Goal: Transaction & Acquisition: Purchase product/service

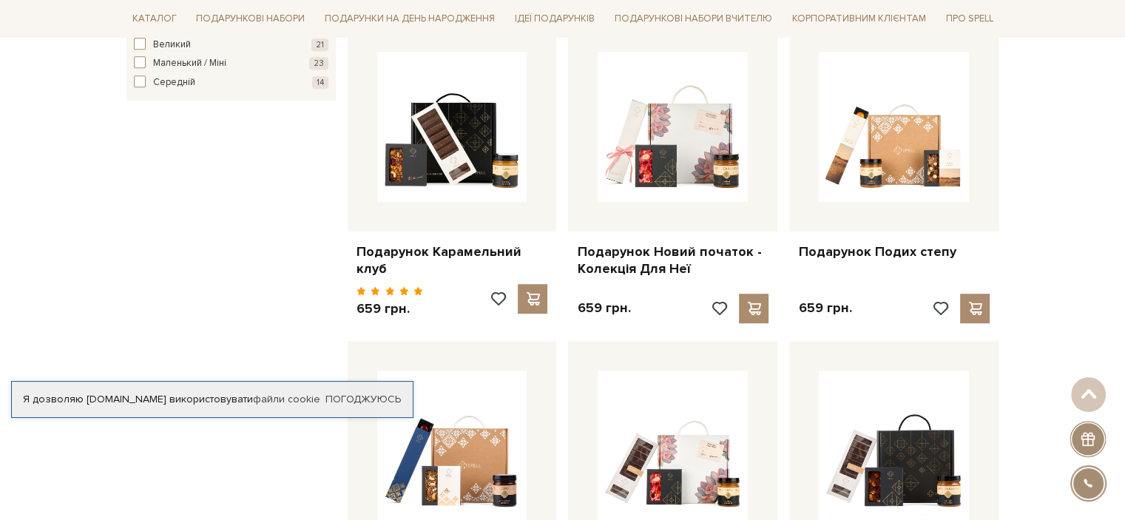
scroll to position [887, 0]
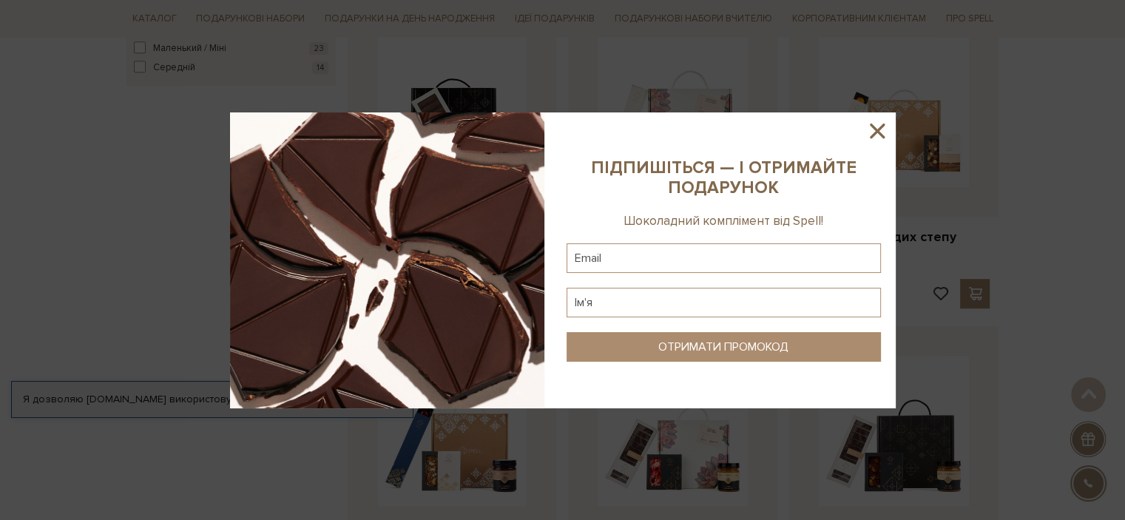
click at [879, 126] on icon at bounding box center [877, 131] width 15 height 15
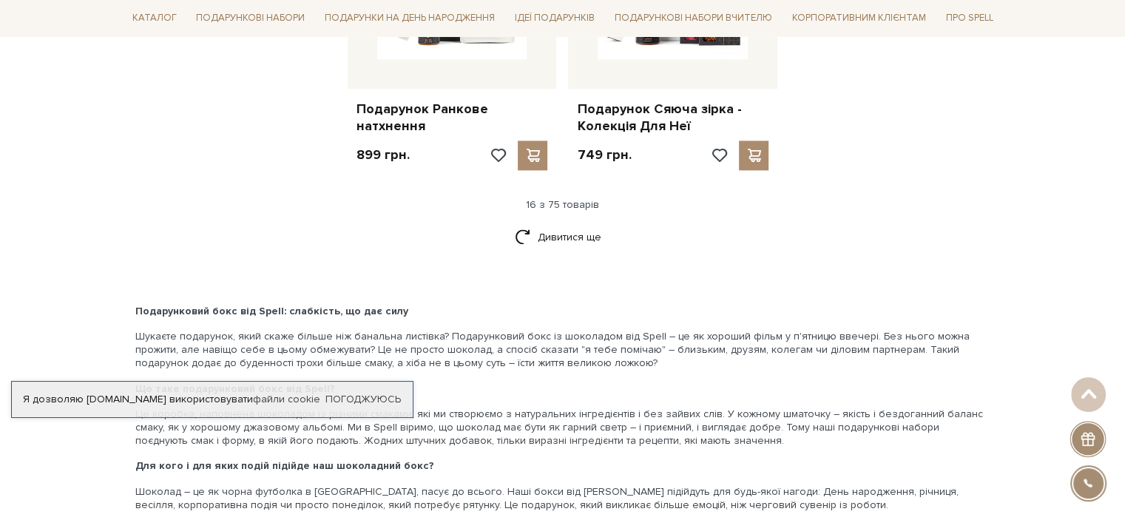
scroll to position [1997, 0]
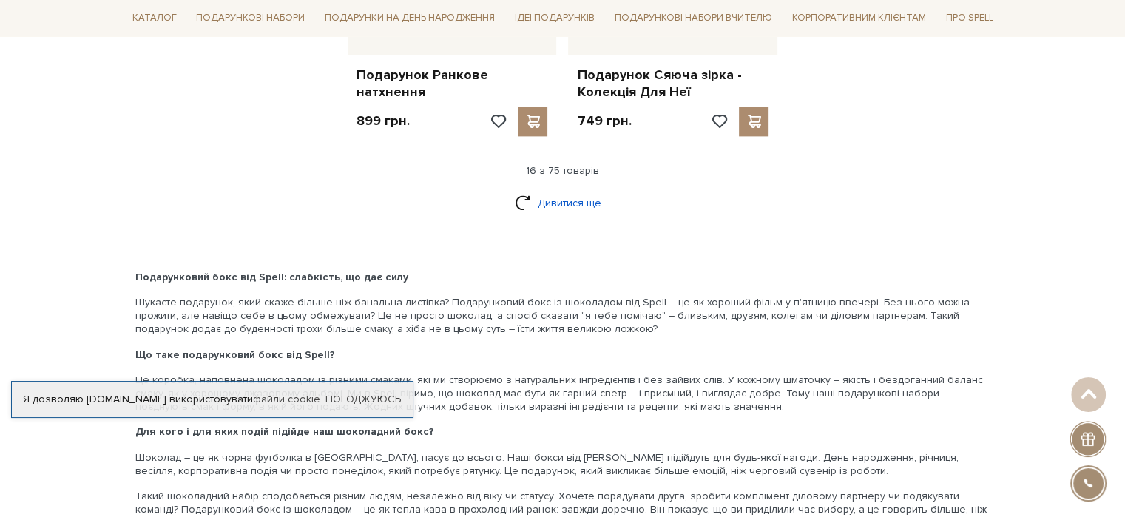
click at [572, 190] on link "Дивитися ще" at bounding box center [563, 203] width 96 height 26
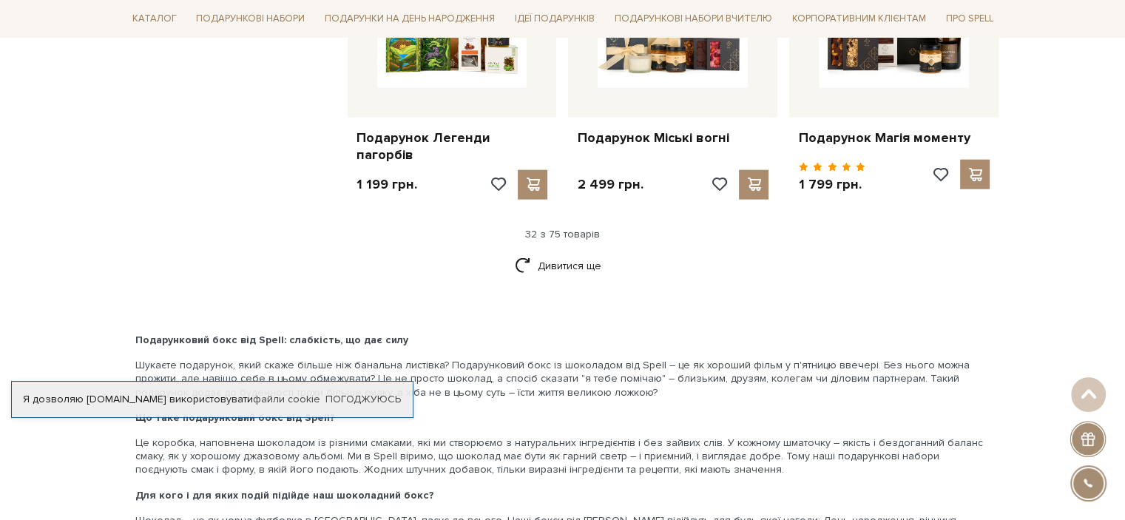
scroll to position [3476, 0]
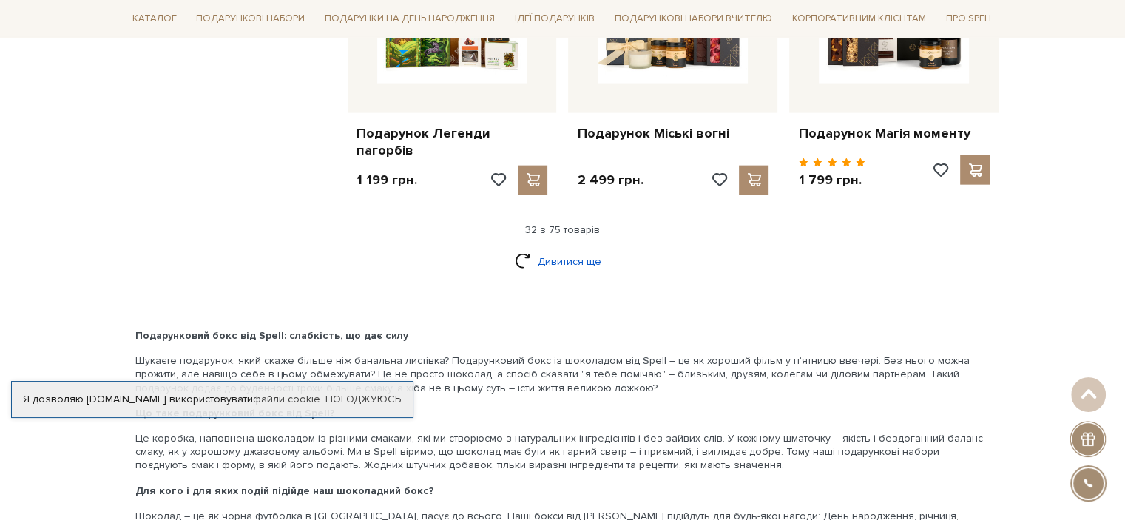
click at [562, 260] on link "Дивитися ще" at bounding box center [563, 261] width 96 height 26
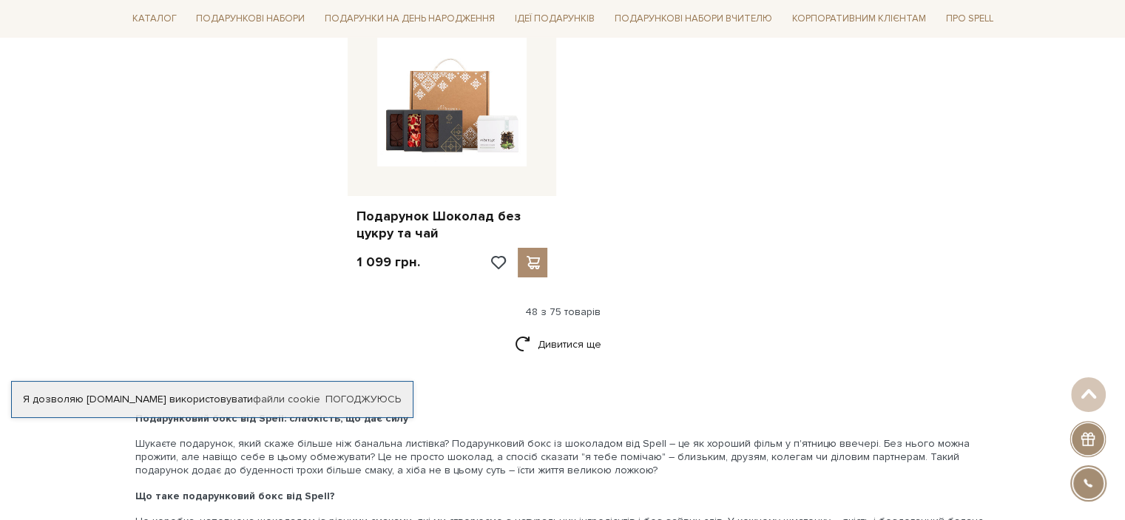
scroll to position [5325, 0]
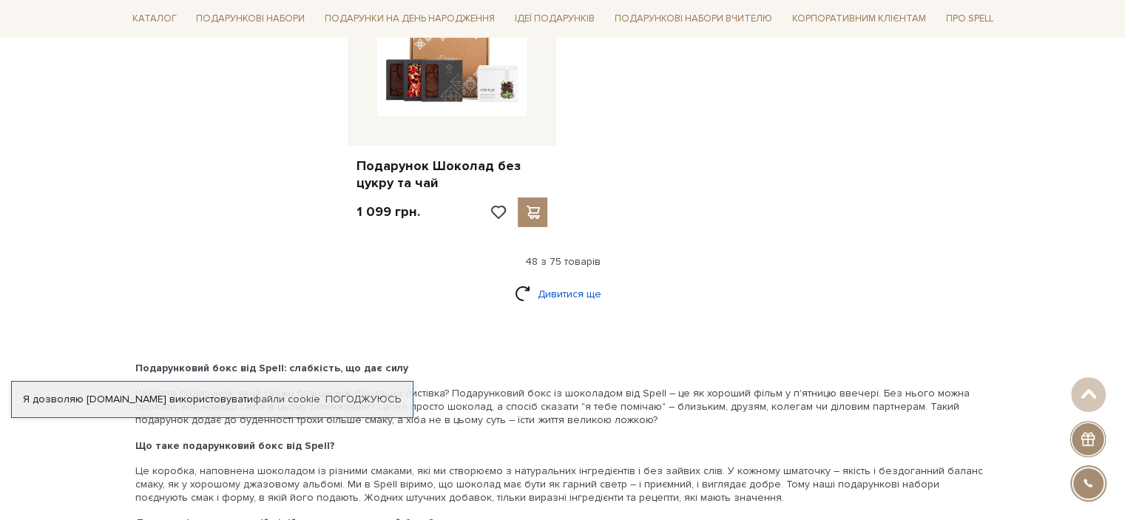
click at [540, 290] on link "Дивитися ще" at bounding box center [563, 294] width 96 height 26
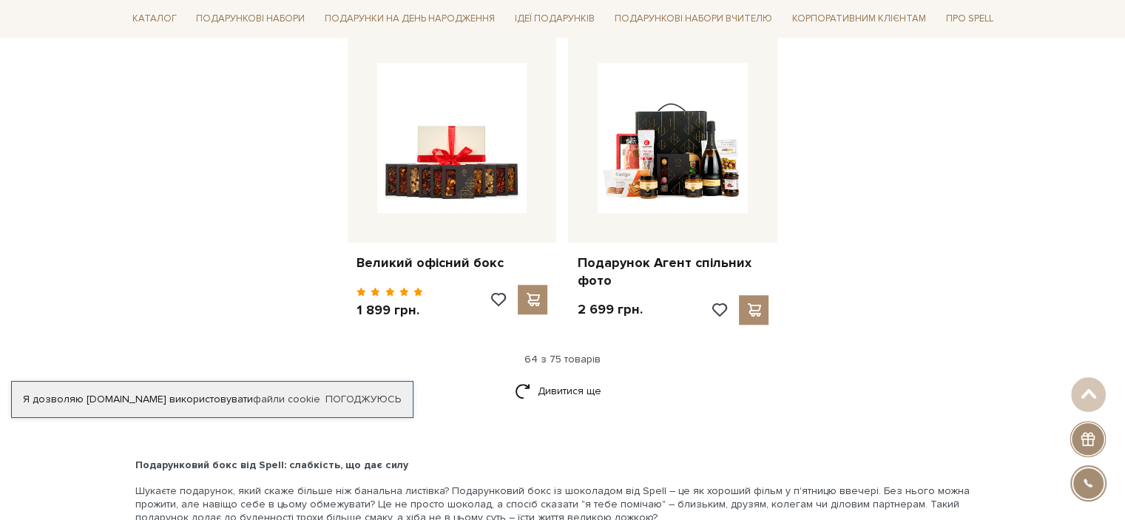
scroll to position [6804, 0]
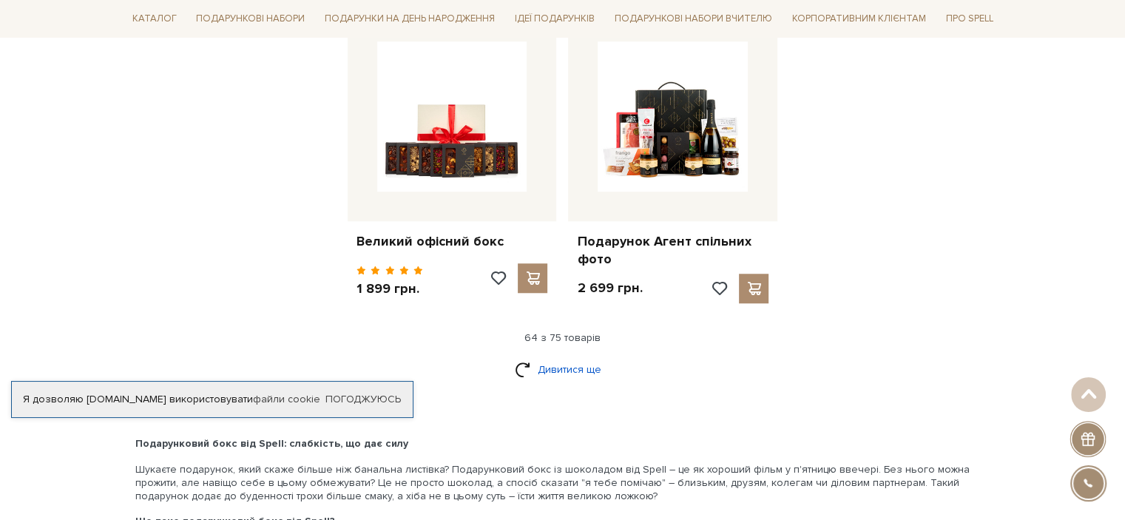
click at [572, 356] on link "Дивитися ще" at bounding box center [563, 369] width 96 height 26
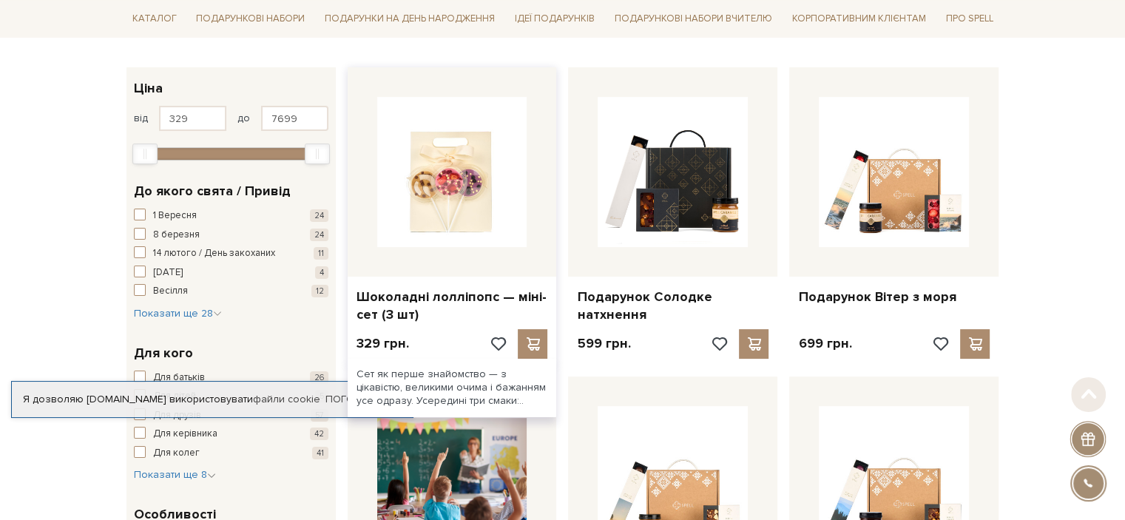
scroll to position [222, 0]
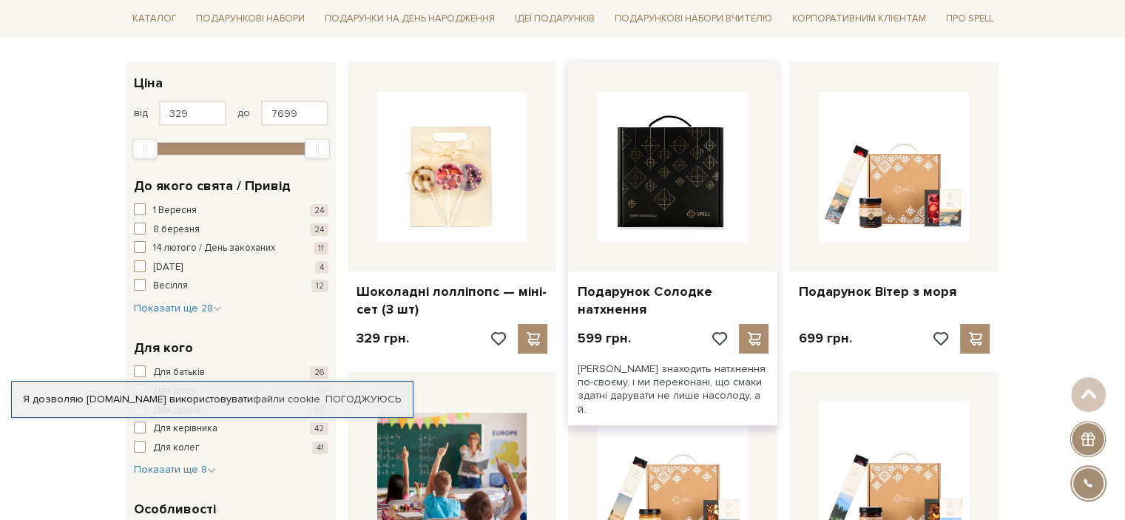
click at [663, 233] on img at bounding box center [673, 167] width 150 height 150
